Goal: Information Seeking & Learning: Learn about a topic

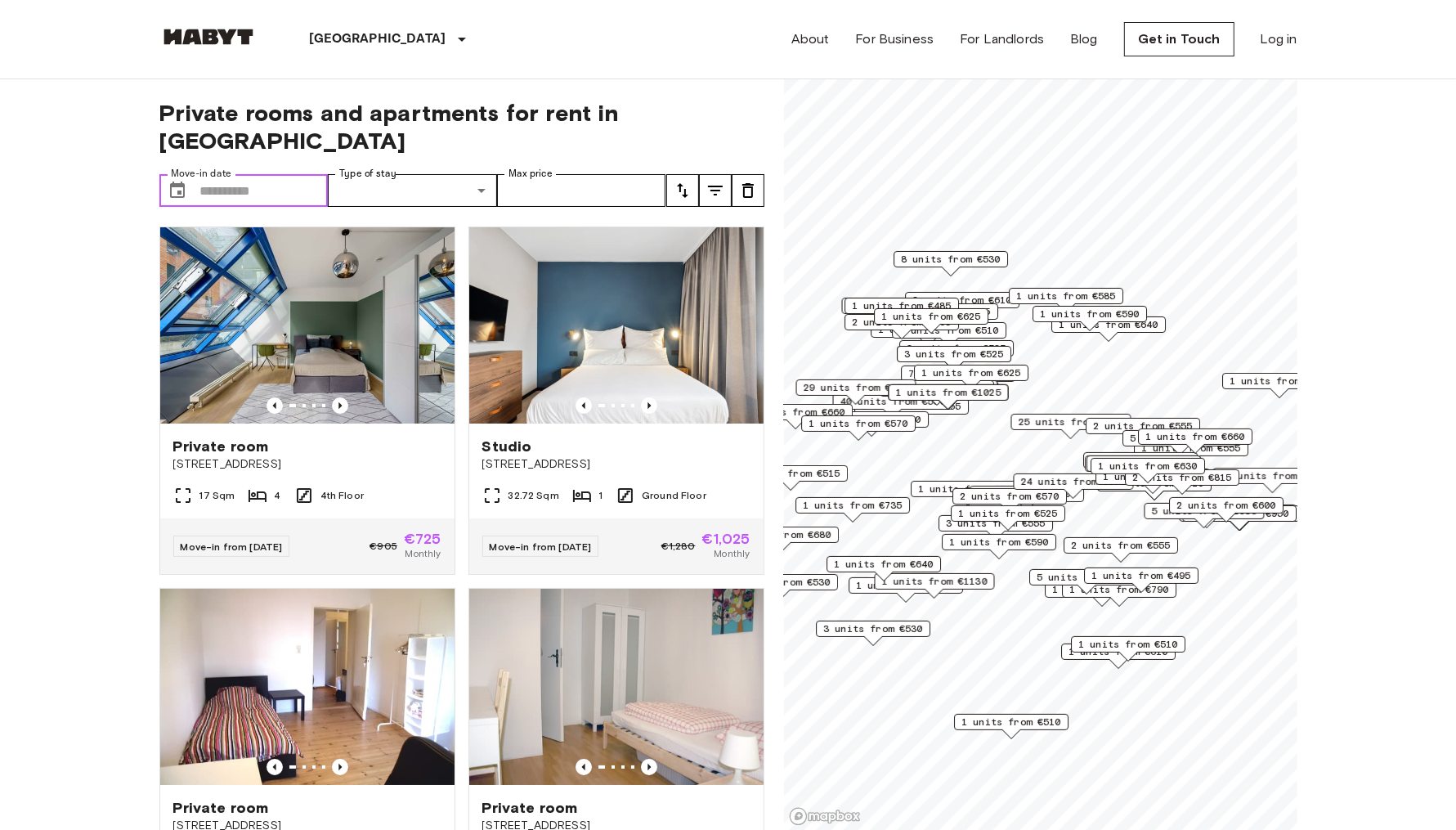
click at [276, 174] on input "Move-in date" at bounding box center [264, 190] width 128 height 32
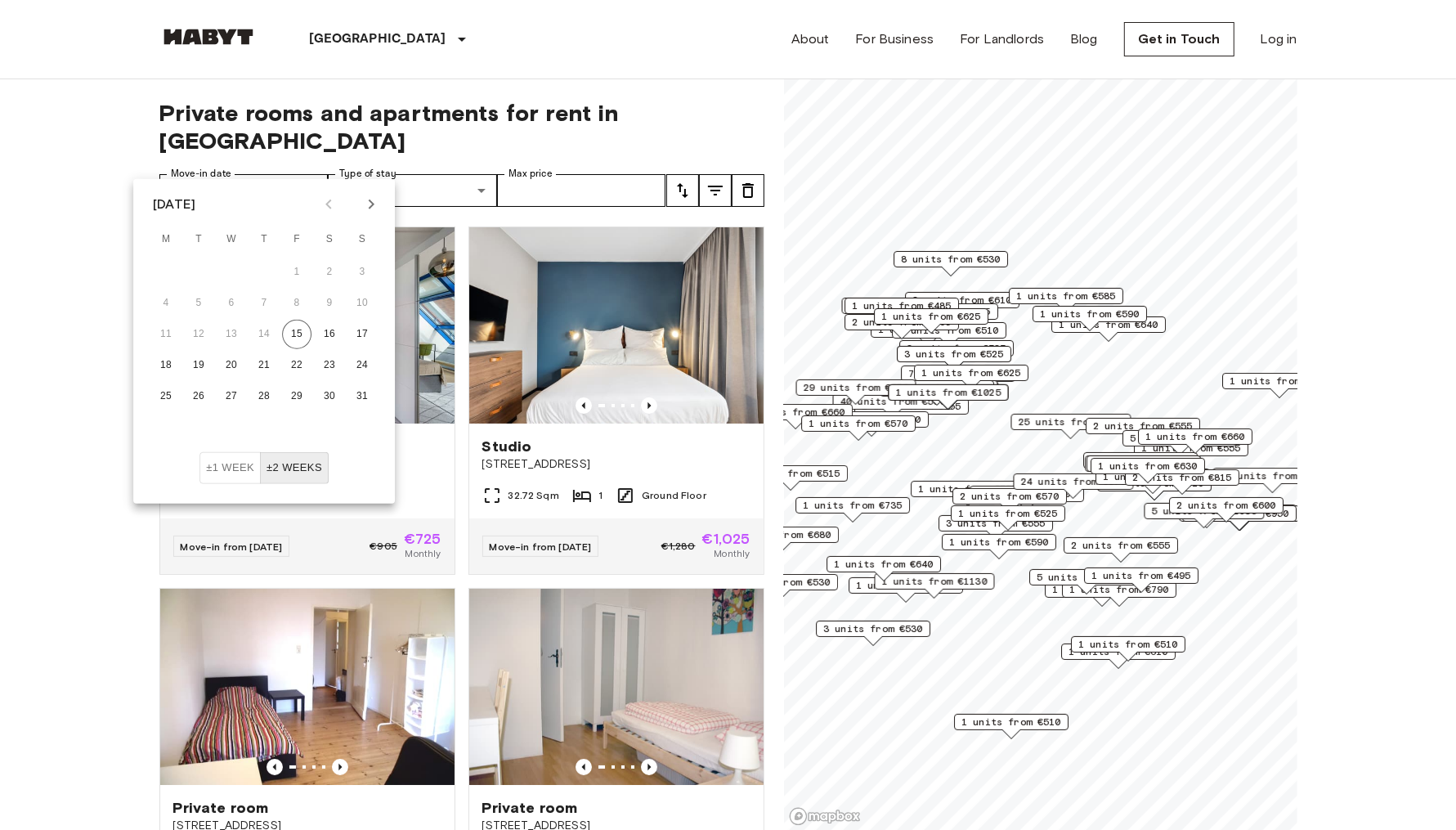
click at [647, 36] on div "[GEOGRAPHIC_DATA] [GEOGRAPHIC_DATA] [GEOGRAPHIC_DATA] [GEOGRAPHIC_DATA] [GEOGRA…" at bounding box center [728, 39] width 1138 height 79
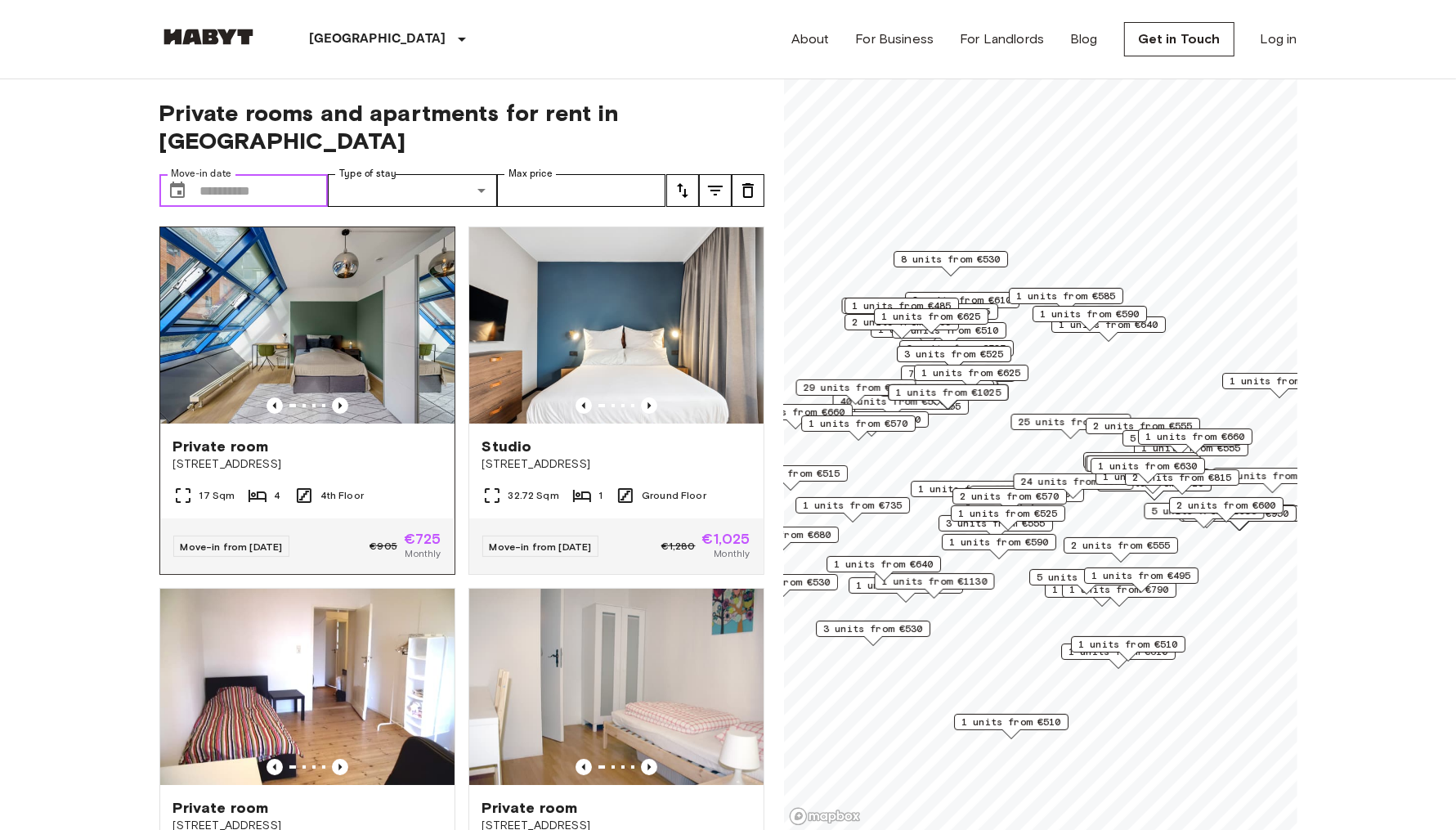
click at [341, 264] on img at bounding box center [308, 325] width 294 height 196
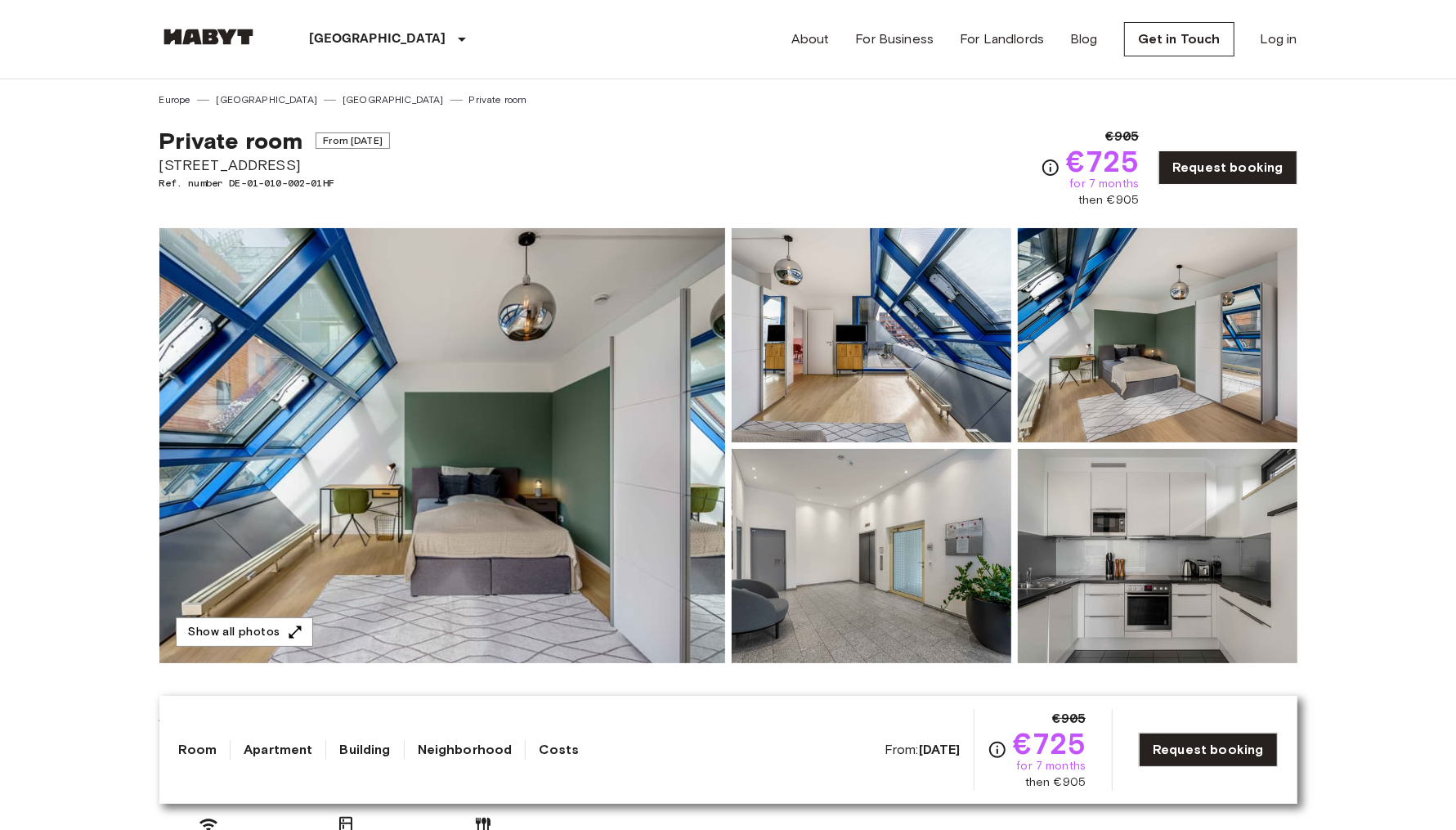
click at [411, 460] on img at bounding box center [442, 445] width 566 height 435
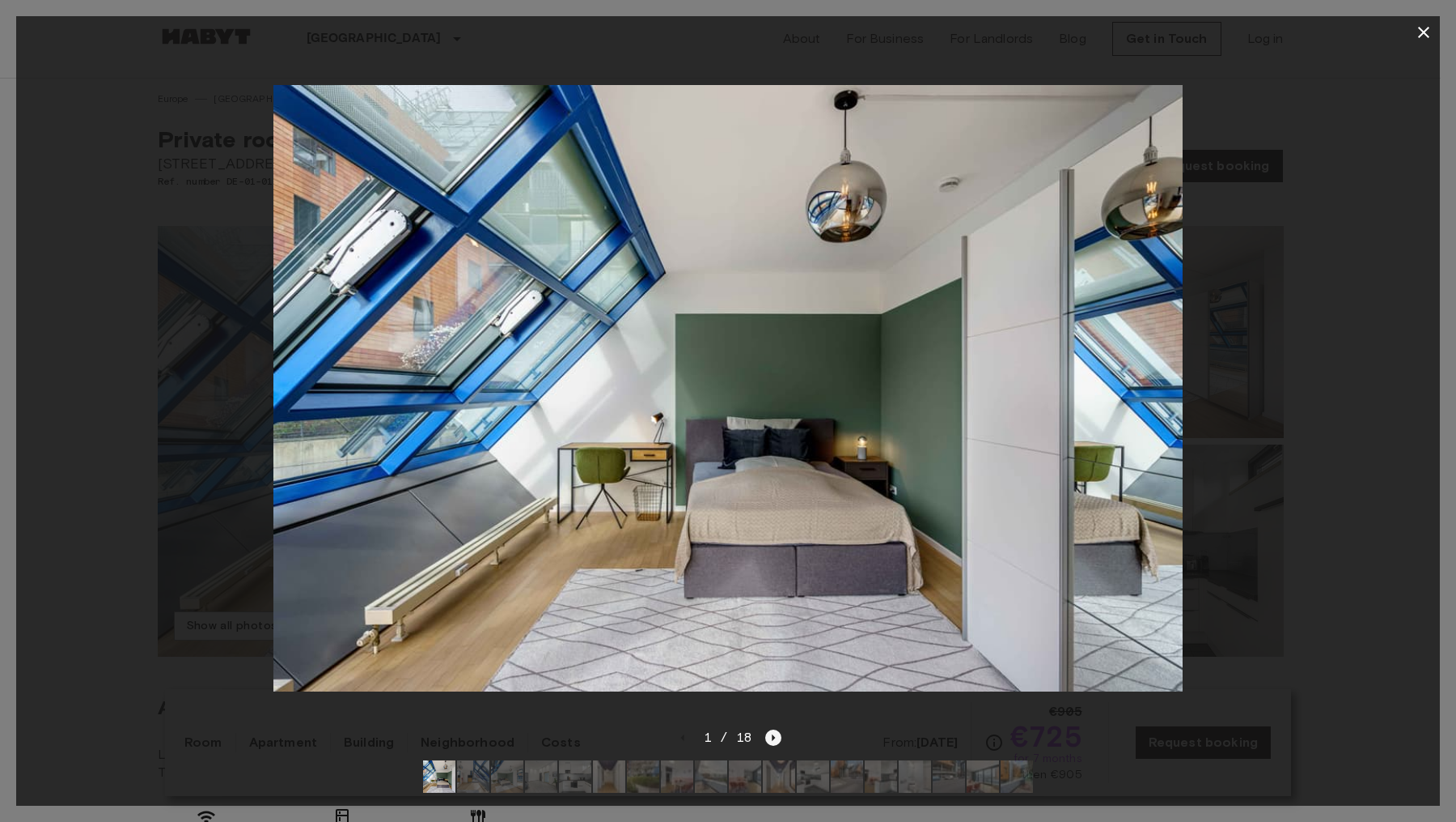
click at [779, 730] on icon "Next image" at bounding box center [774, 738] width 16 height 16
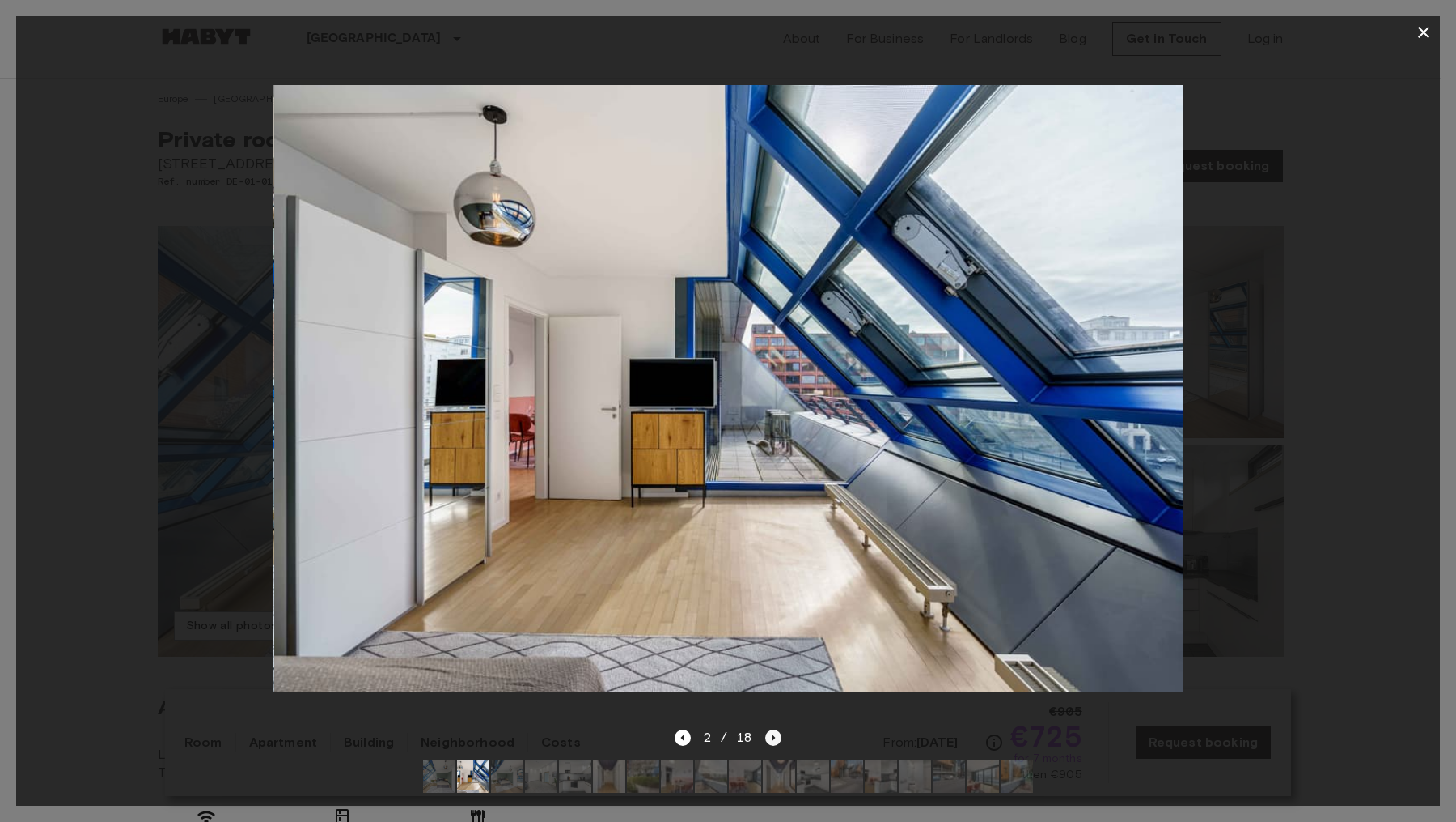
click at [779, 730] on icon "Next image" at bounding box center [774, 738] width 16 height 16
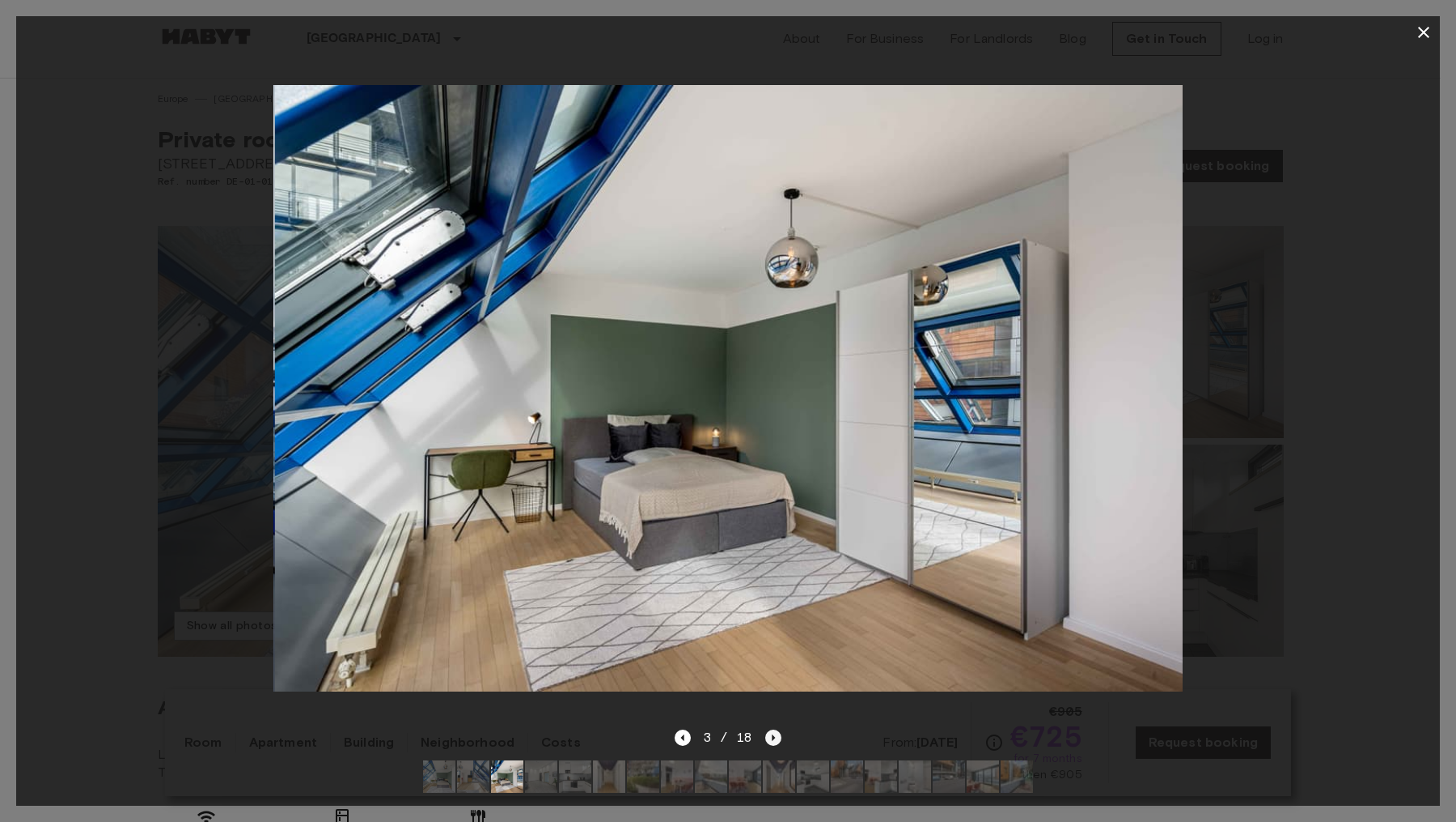
click at [779, 730] on icon "Next image" at bounding box center [774, 738] width 16 height 16
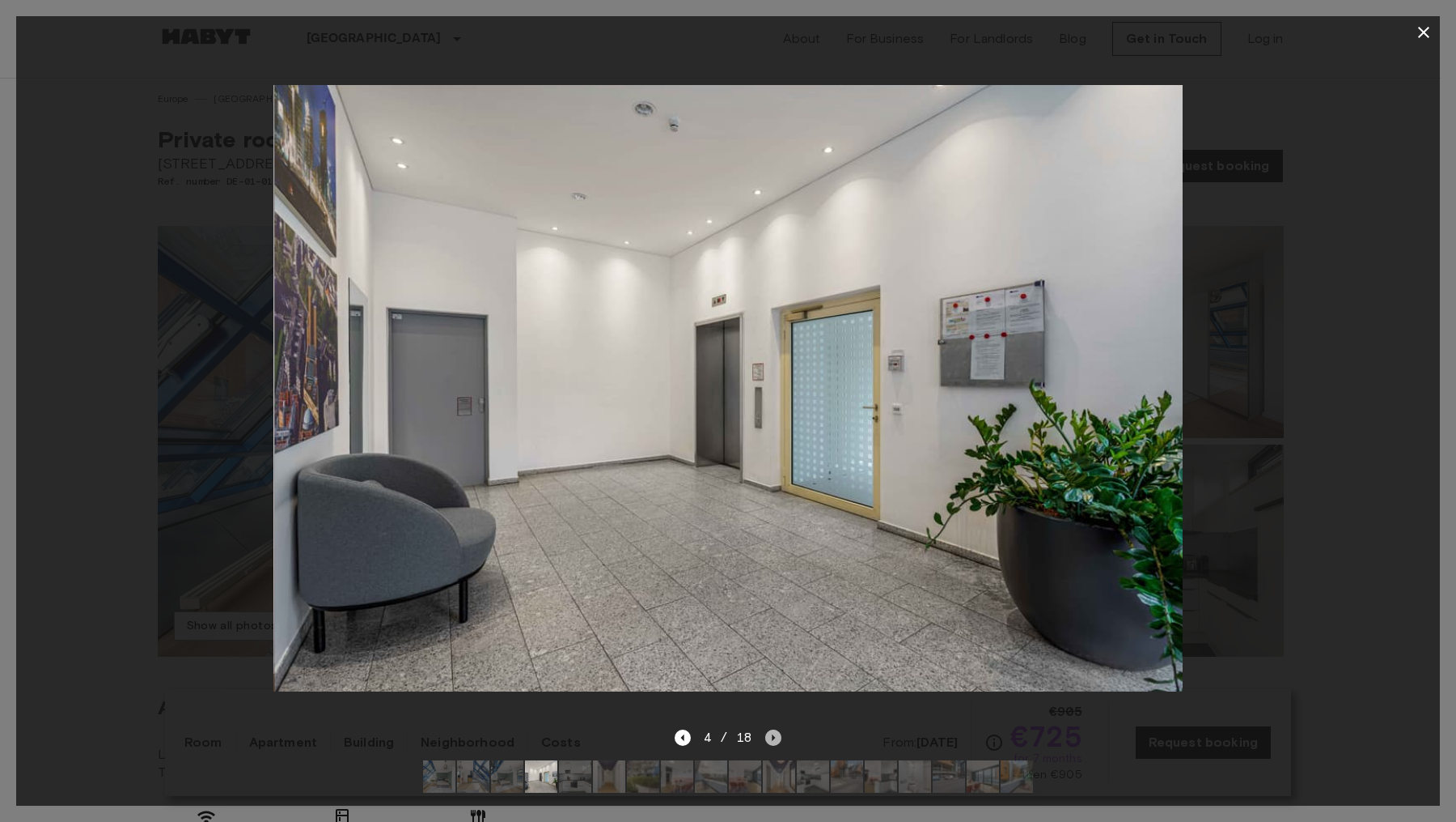
click at [779, 730] on icon "Next image" at bounding box center [774, 738] width 16 height 16
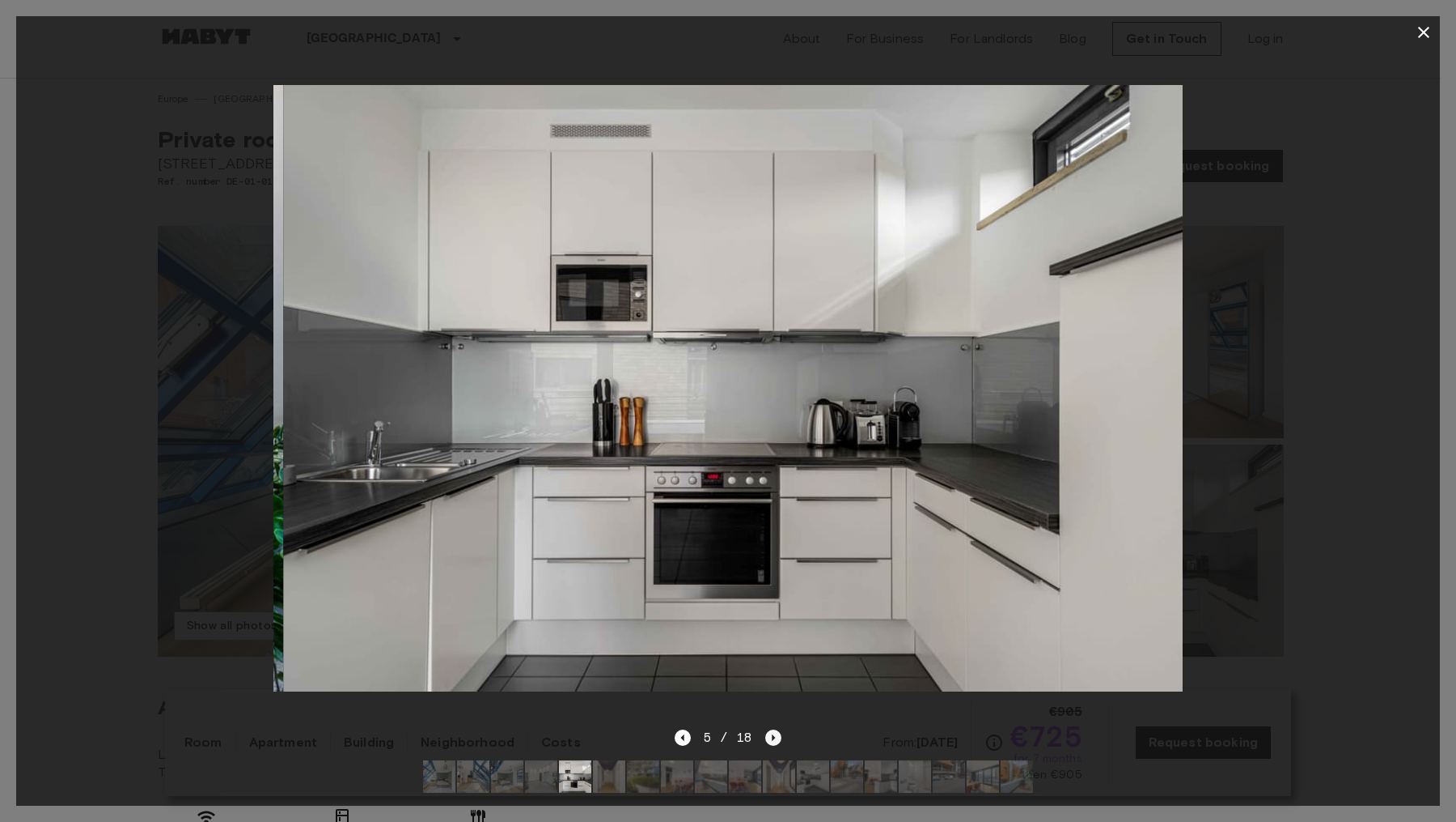
click at [779, 730] on icon "Next image" at bounding box center [774, 738] width 16 height 16
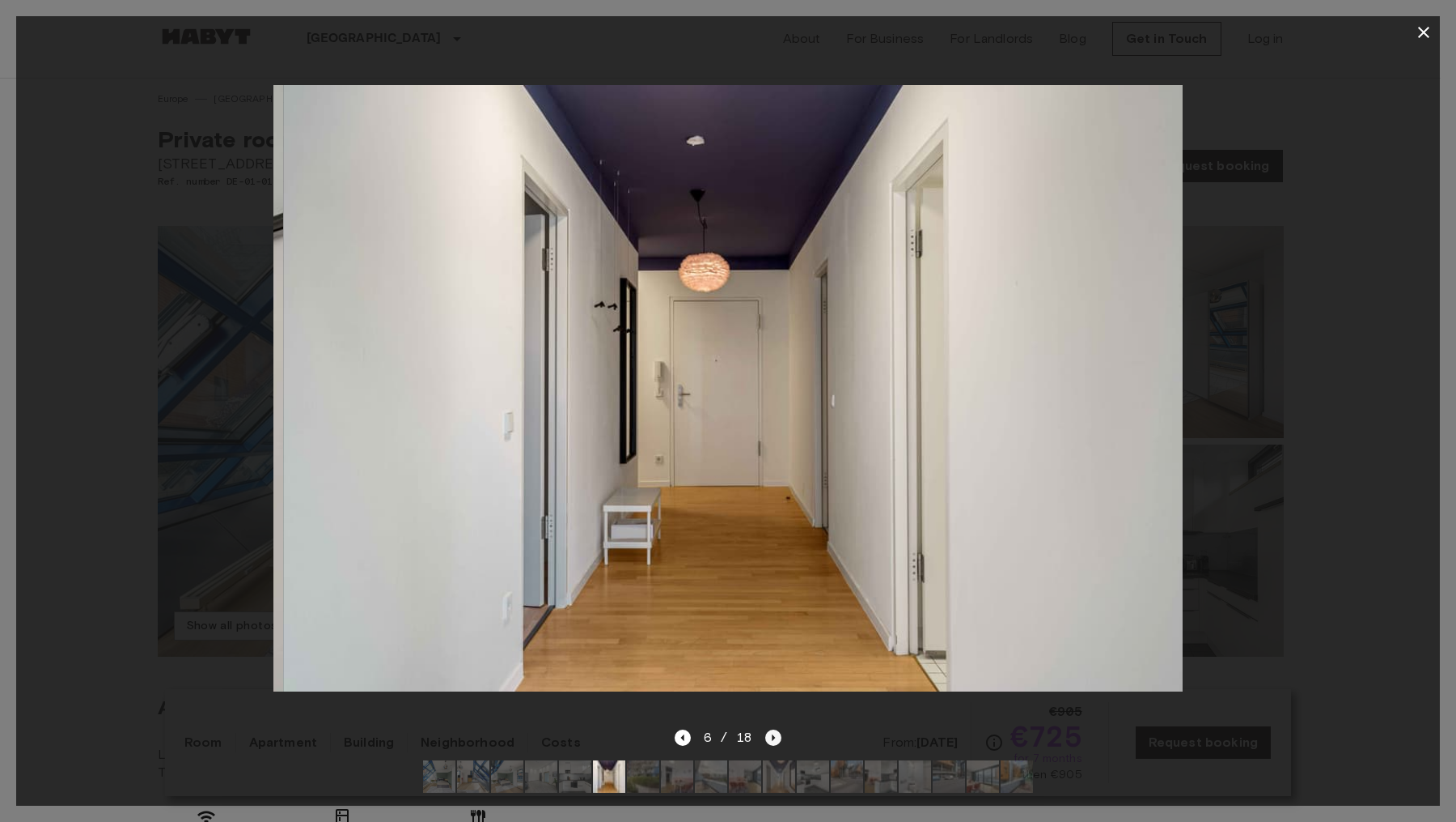
click at [779, 730] on icon "Next image" at bounding box center [774, 738] width 16 height 16
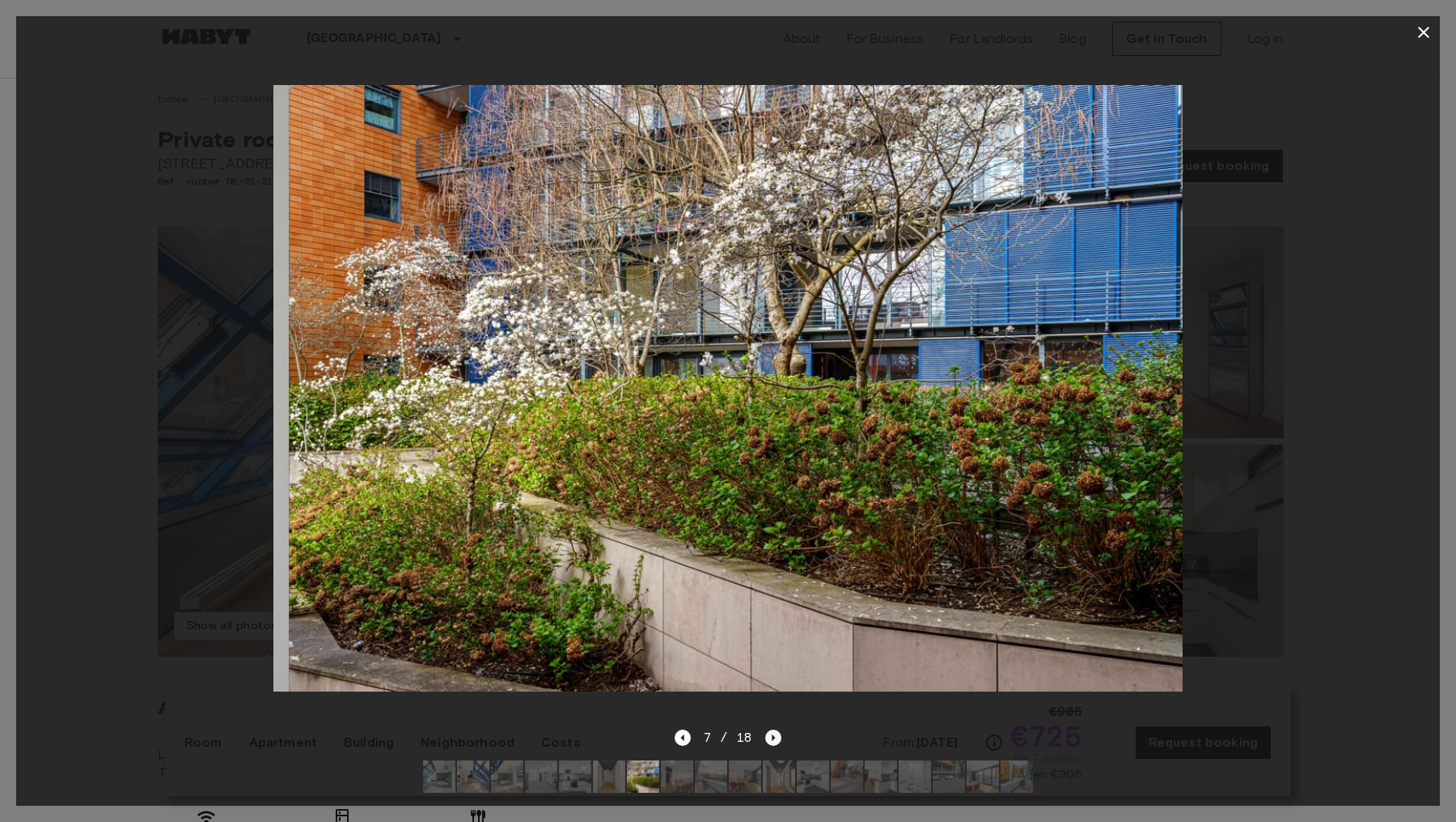
click at [779, 730] on icon "Next image" at bounding box center [774, 738] width 16 height 16
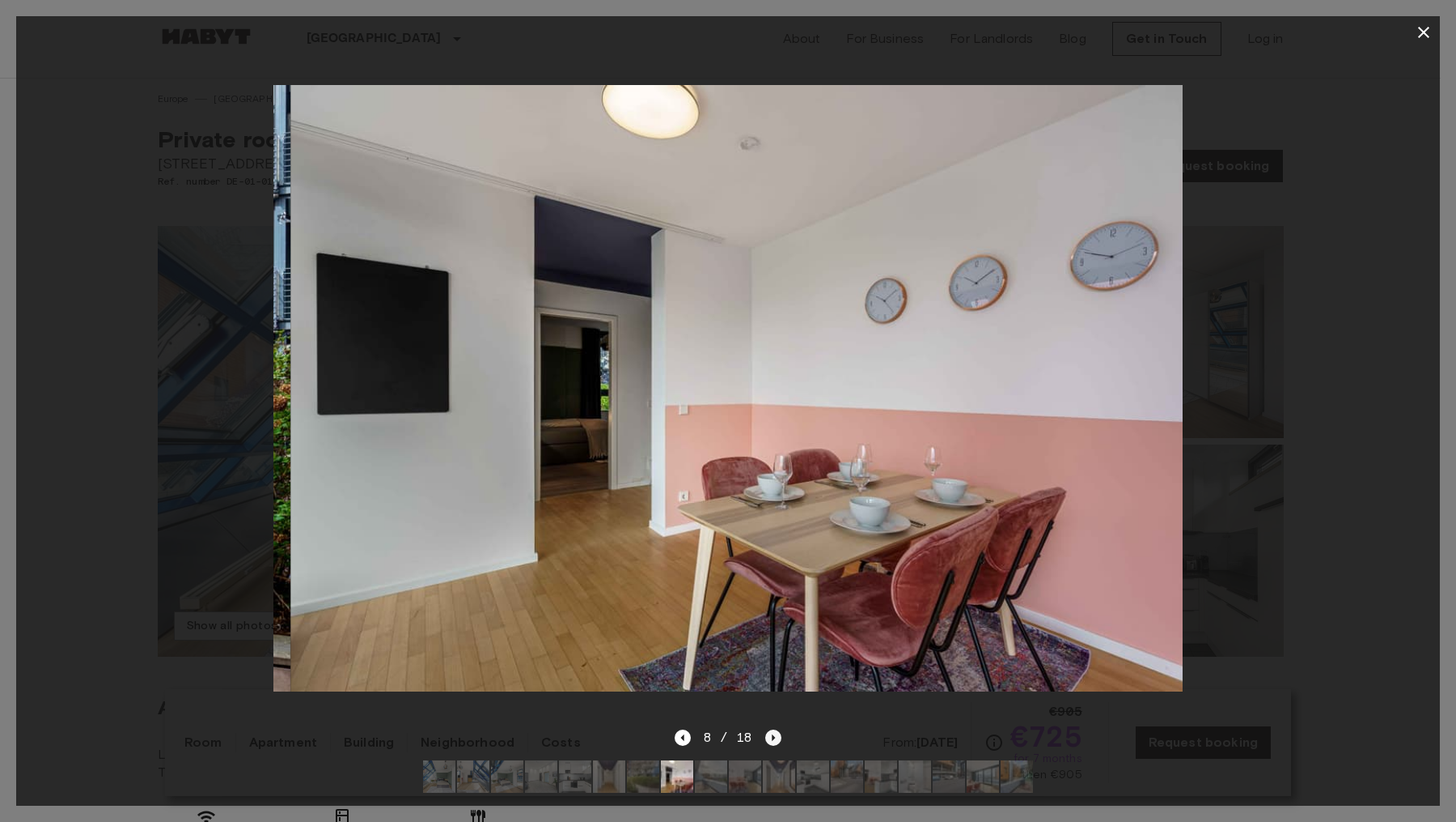
click at [779, 730] on icon "Next image" at bounding box center [774, 738] width 16 height 16
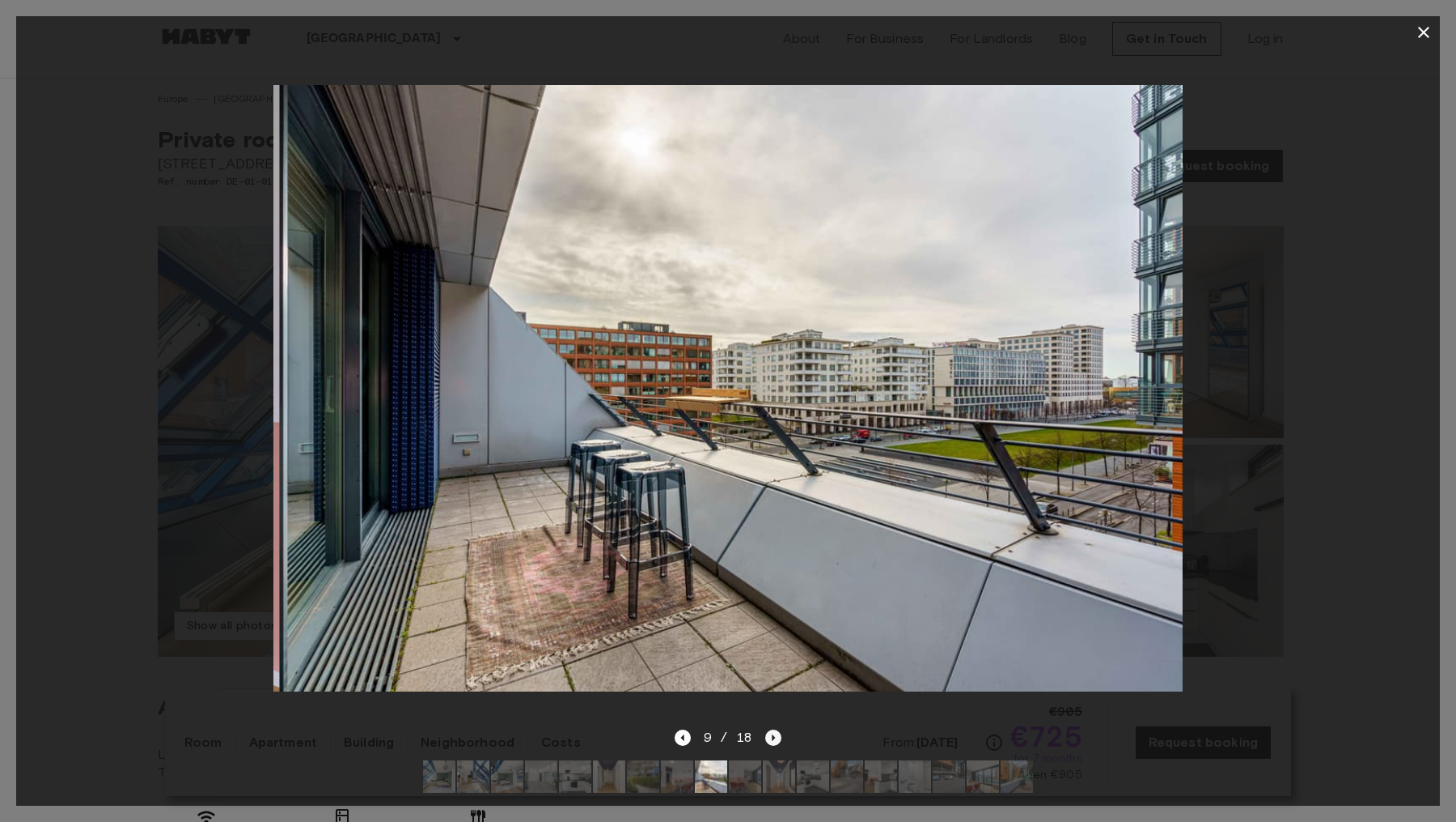
click at [779, 730] on icon "Next image" at bounding box center [774, 738] width 16 height 16
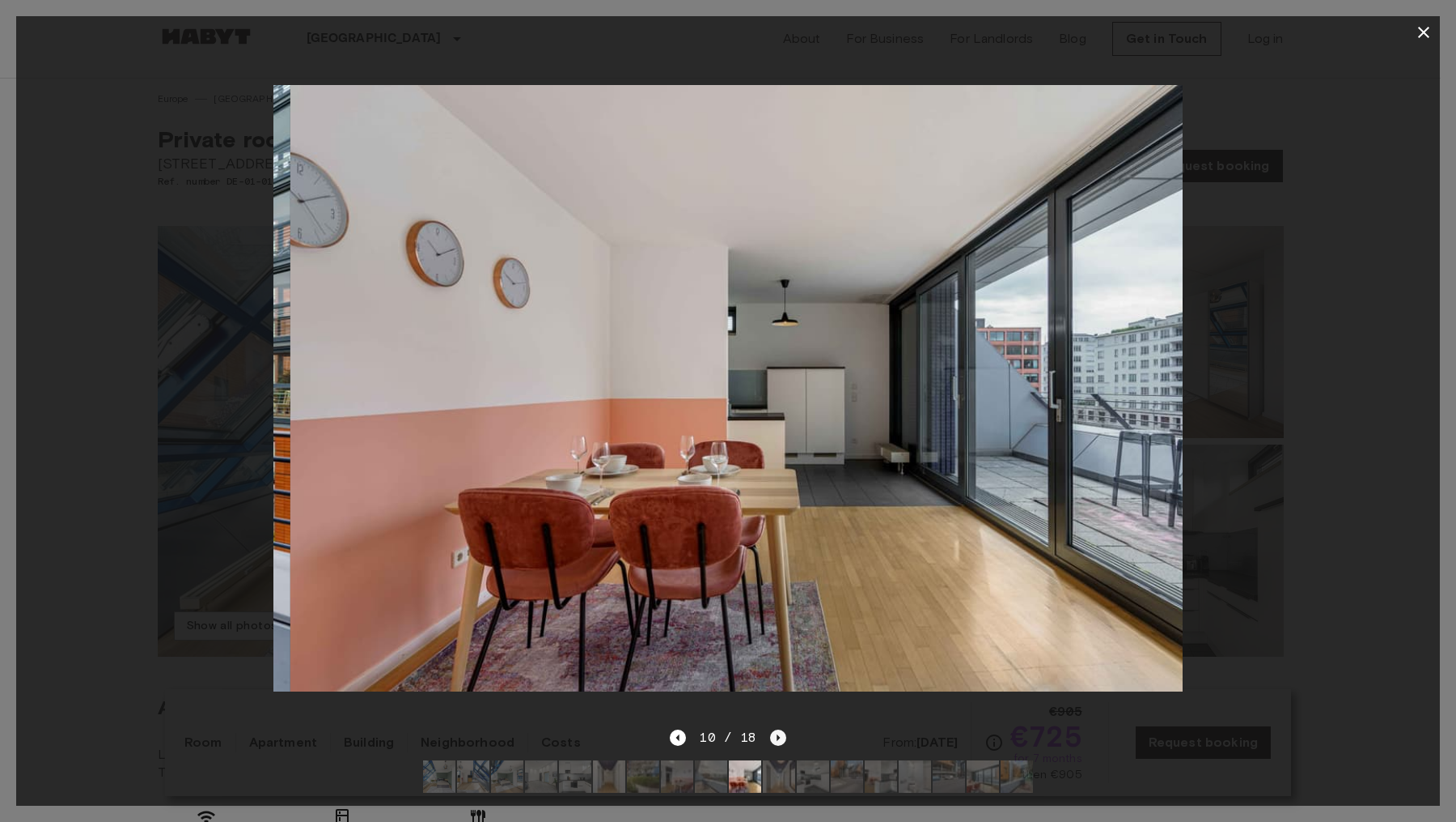
click at [779, 730] on icon "Next image" at bounding box center [778, 738] width 16 height 16
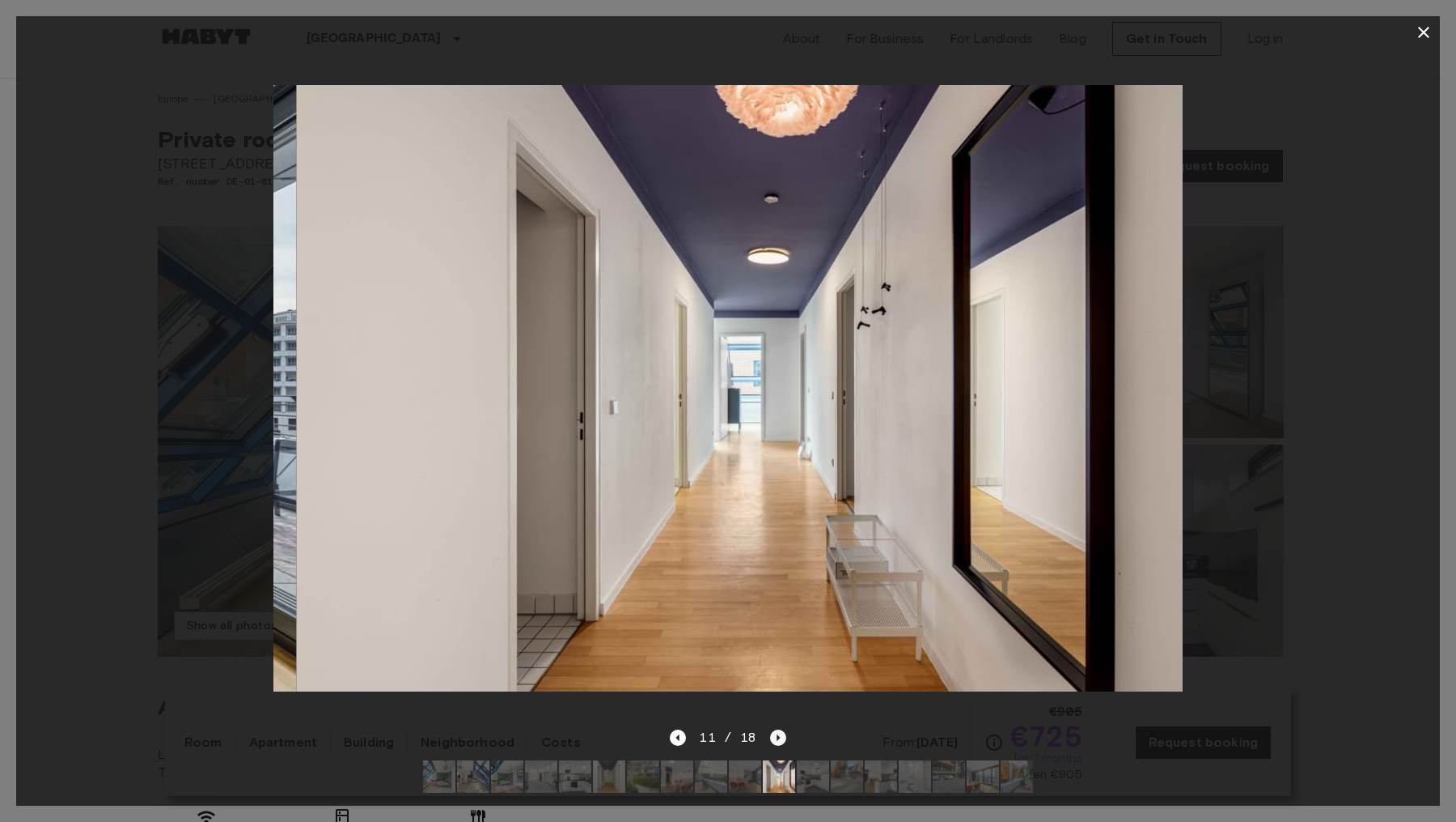
click at [779, 730] on icon "Next image" at bounding box center [778, 738] width 16 height 16
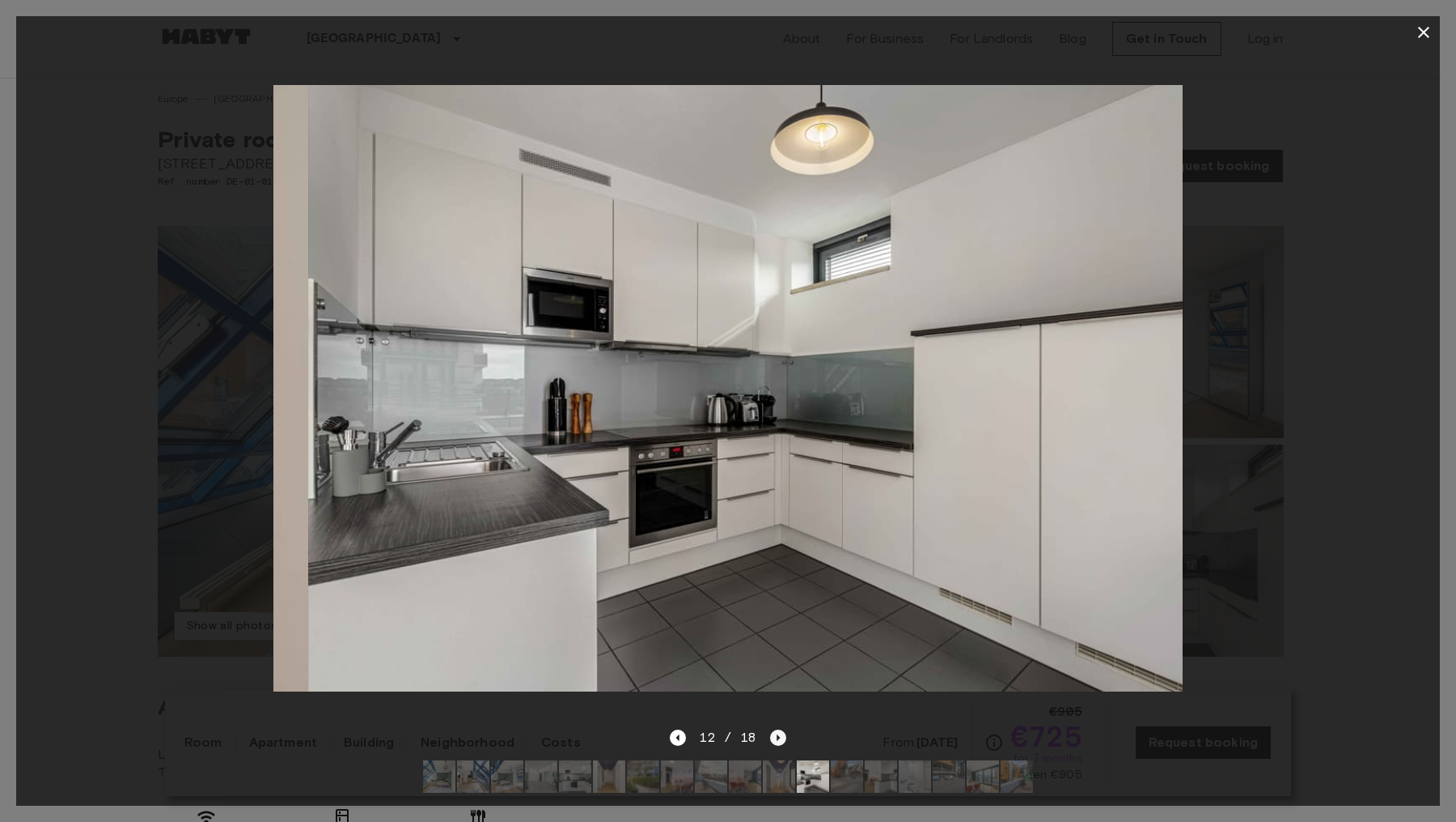
click at [779, 730] on icon "Next image" at bounding box center [778, 738] width 16 height 16
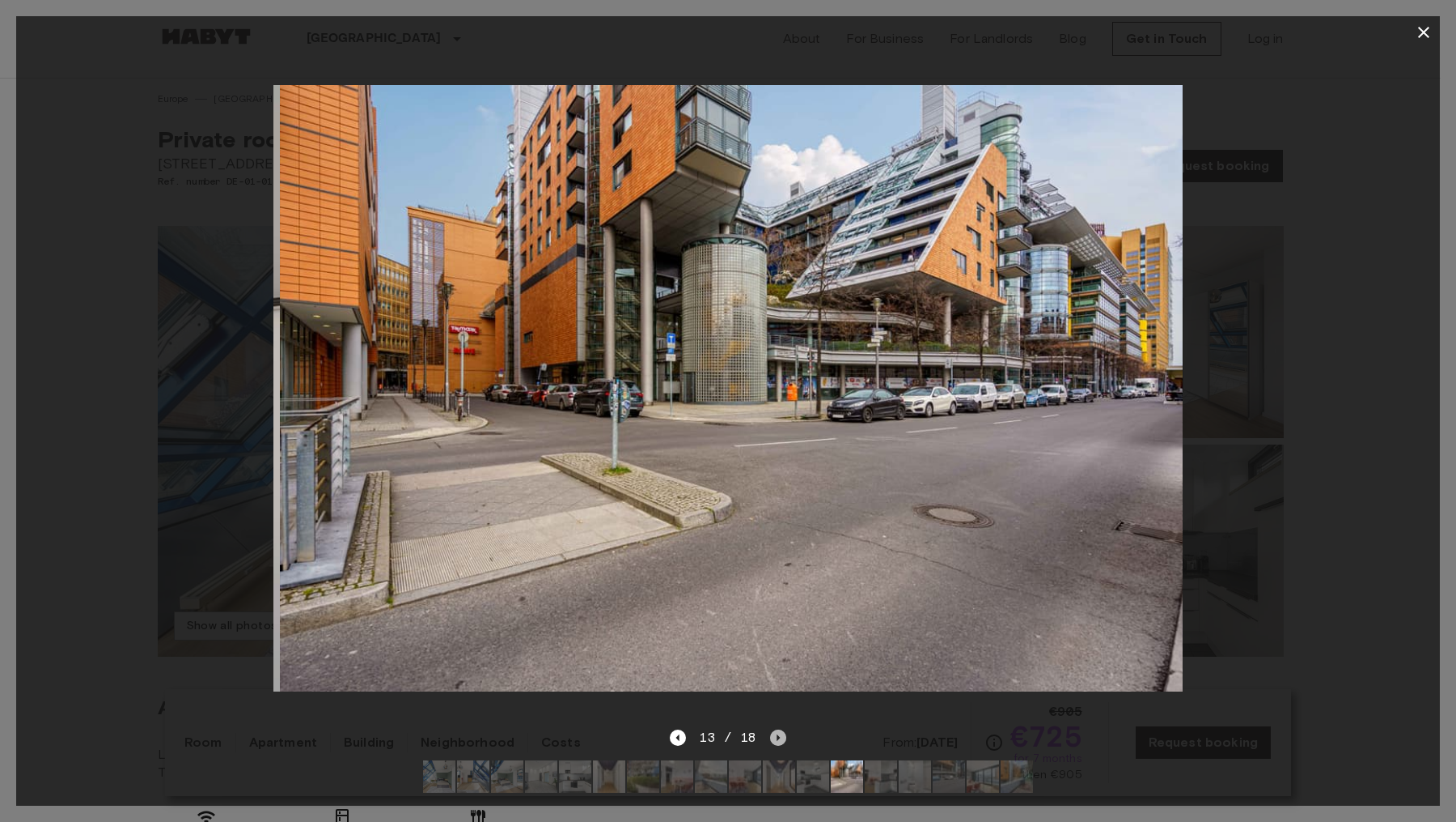
click at [779, 730] on icon "Next image" at bounding box center [778, 738] width 16 height 16
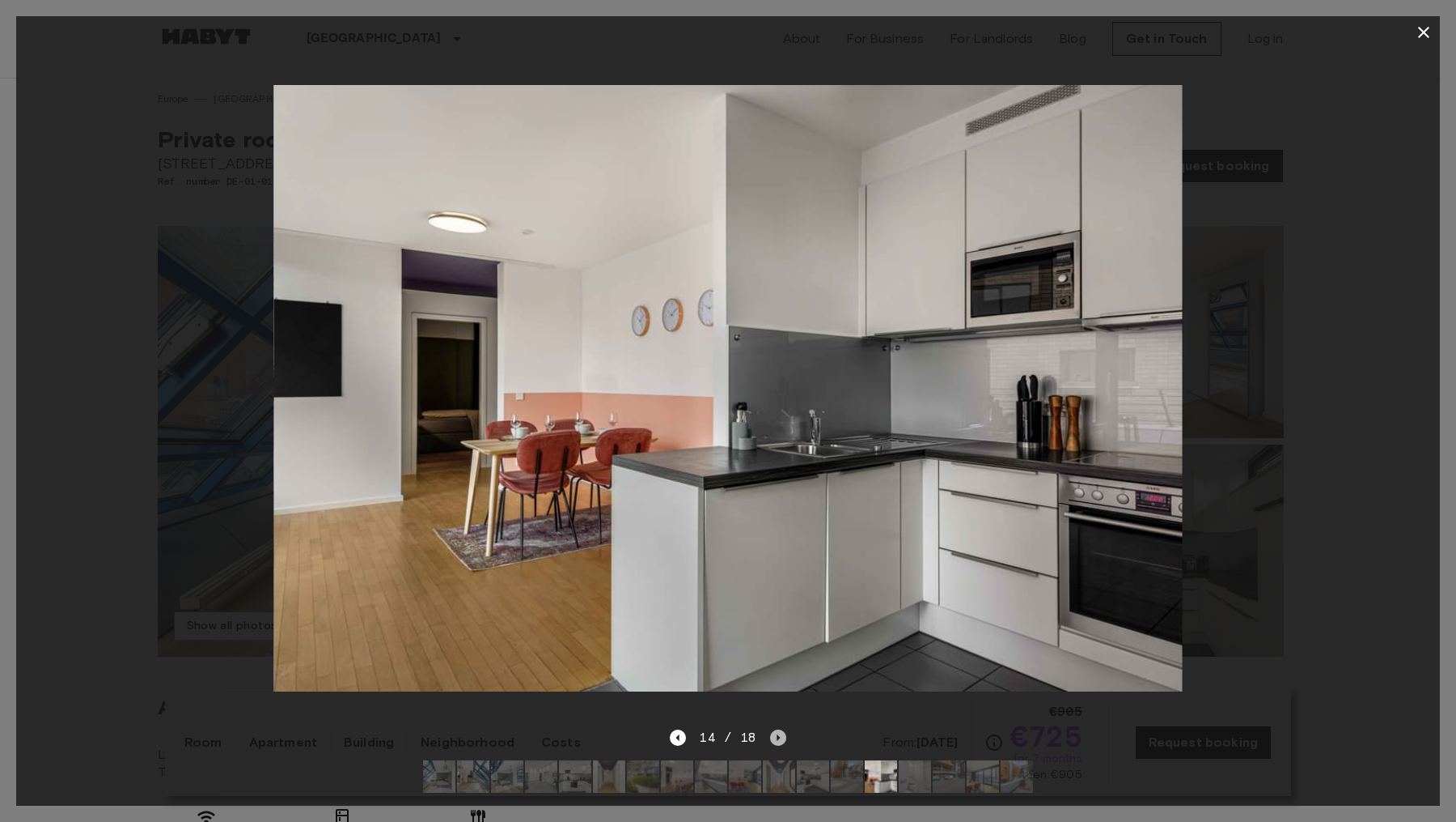
click at [779, 730] on icon "Next image" at bounding box center [778, 738] width 16 height 16
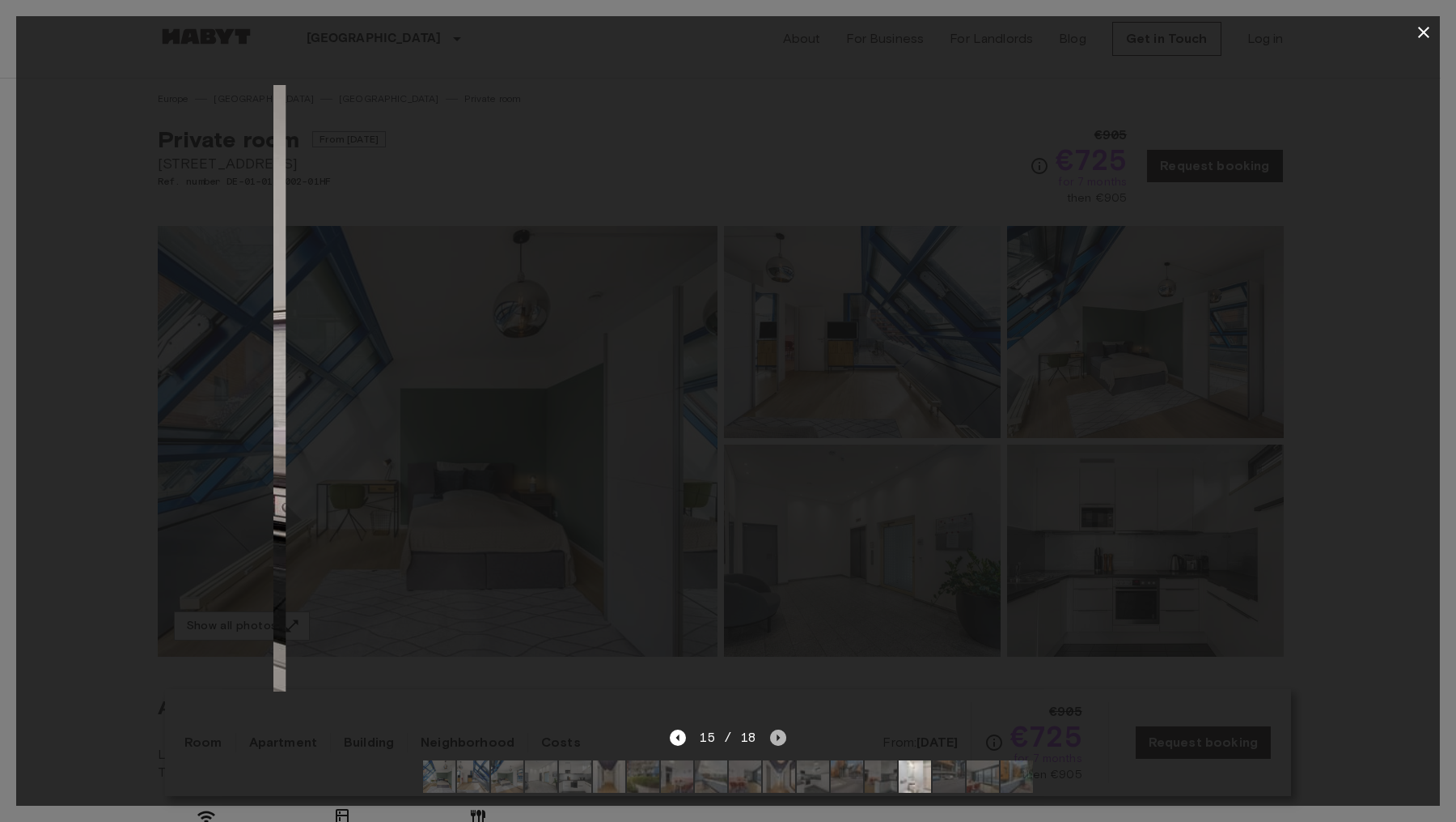
click at [779, 730] on icon "Next image" at bounding box center [778, 738] width 16 height 16
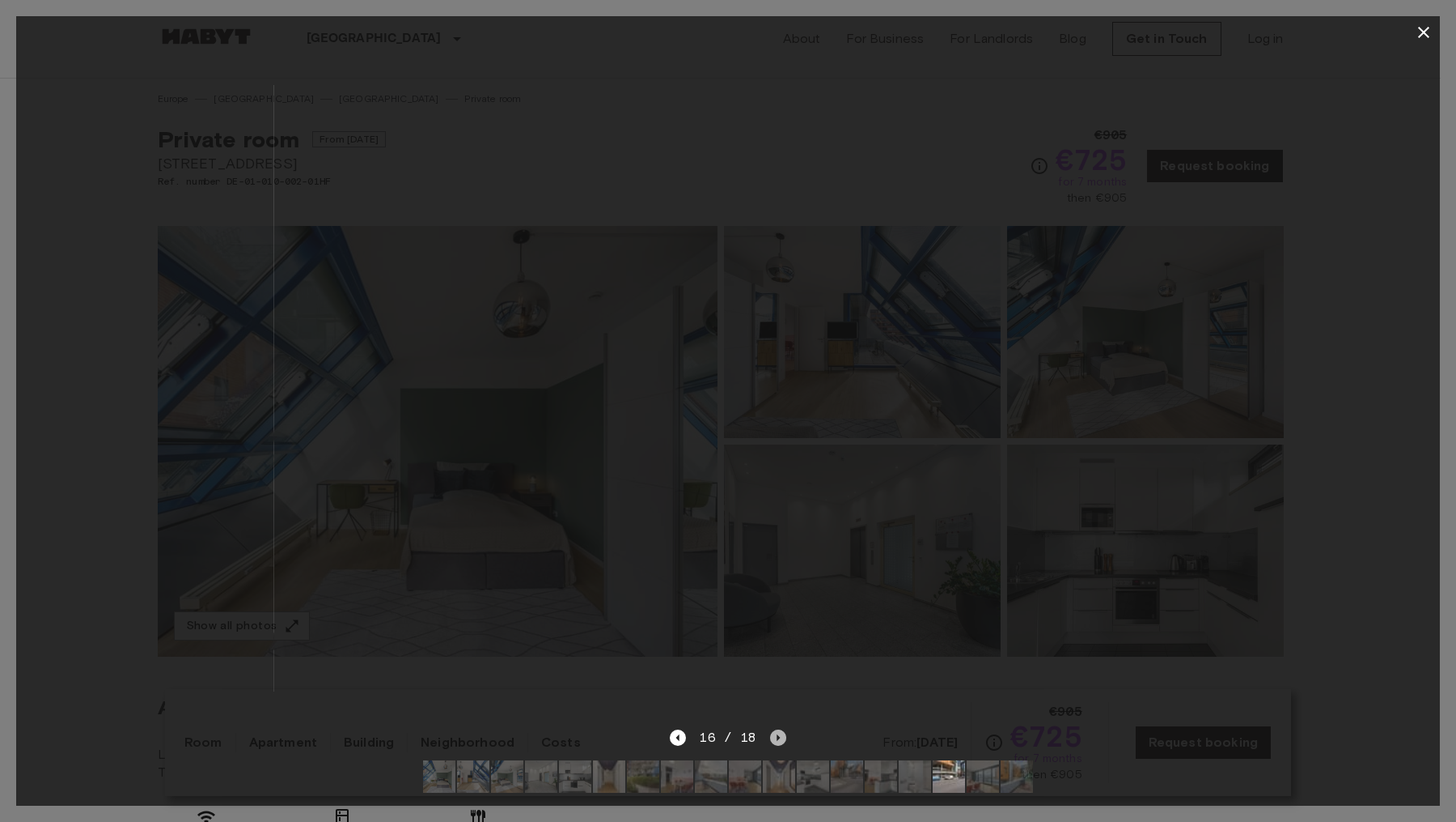
click at [779, 730] on icon "Next image" at bounding box center [778, 738] width 16 height 16
click at [779, 728] on div "18 / 18" at bounding box center [728, 738] width 115 height 20
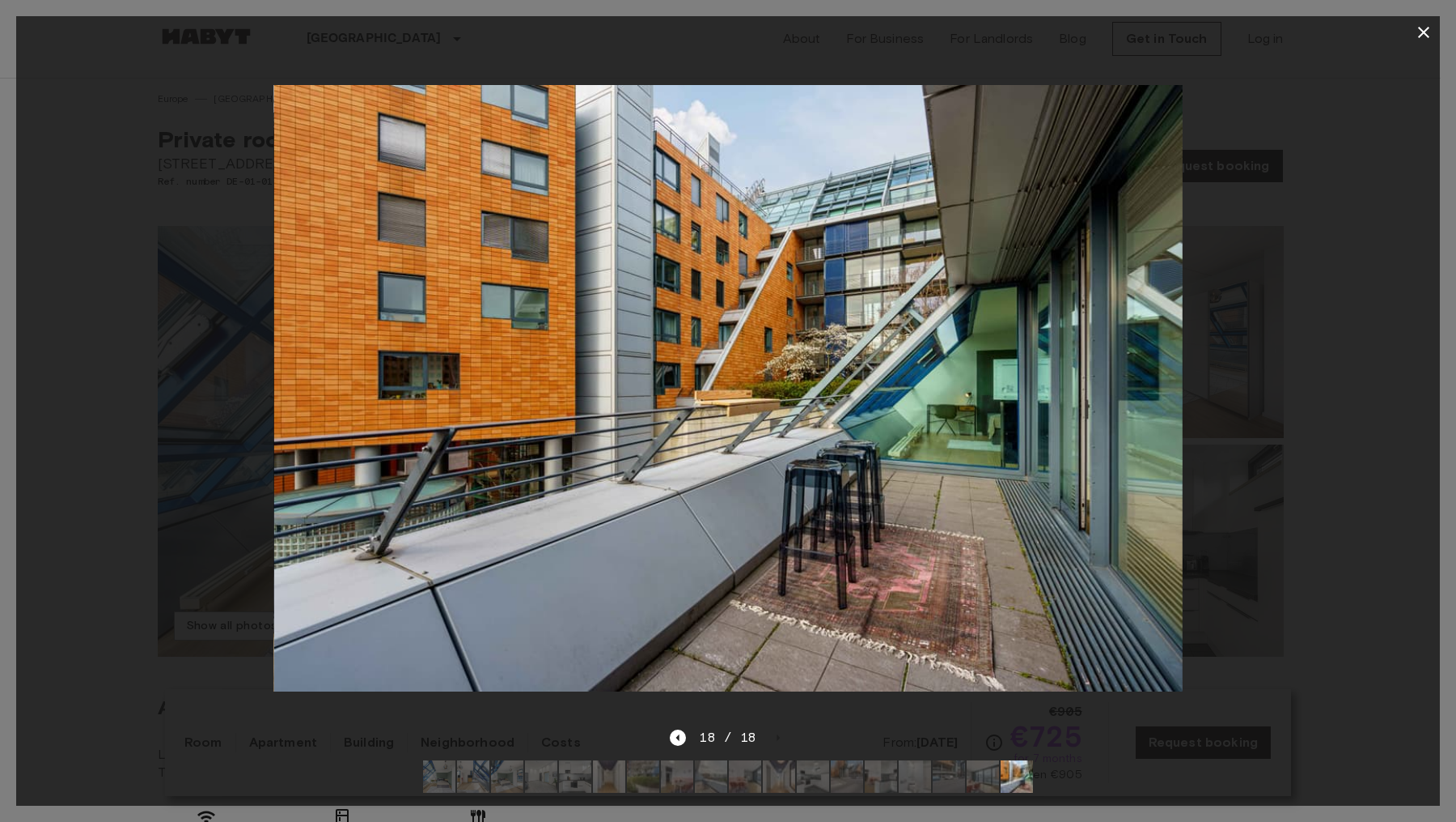
click at [1414, 27] on icon "button" at bounding box center [1424, 33] width 20 height 20
